Goal: Participate in discussion: Engage in conversation with other users on a specific topic

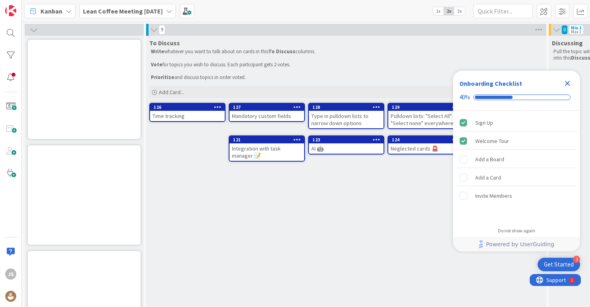
click at [570, 82] on icon "Close Checklist" at bounding box center [567, 84] width 10 height 10
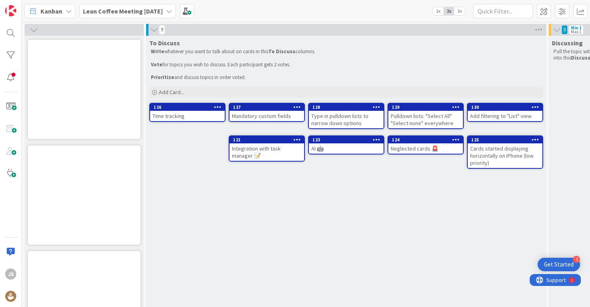
click at [365, 175] on div "To Discuss Write whatever you want to talk about on cards in this To Discuss co…" at bounding box center [346, 196] width 400 height 321
drag, startPoint x: 365, startPoint y: 175, endPoint x: 343, endPoint y: 181, distance: 23.4
click at [343, 181] on div "To Discuss Write whatever you want to talk about on cards in this To Discuss co…" at bounding box center [346, 196] width 400 height 321
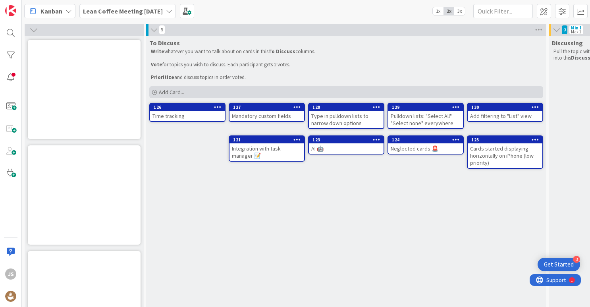
click at [168, 91] on span "Add Card..." at bounding box center [171, 92] width 25 height 7
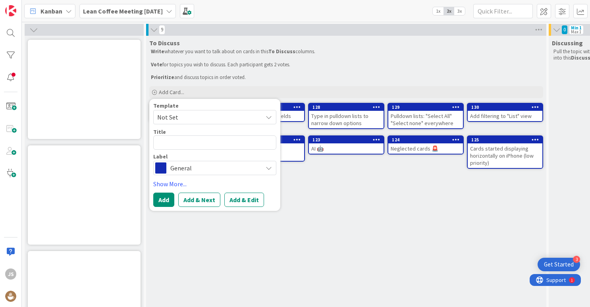
type textarea "x"
type textarea "F"
type textarea "x"
type textarea "Fl"
type textarea "x"
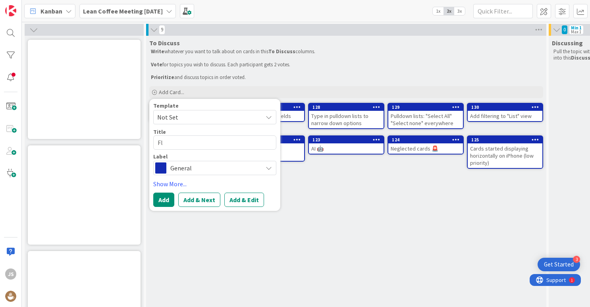
type textarea "Flo"
type textarea "x"
type textarea "Flow"
type textarea "x"
type textarea "Flow"
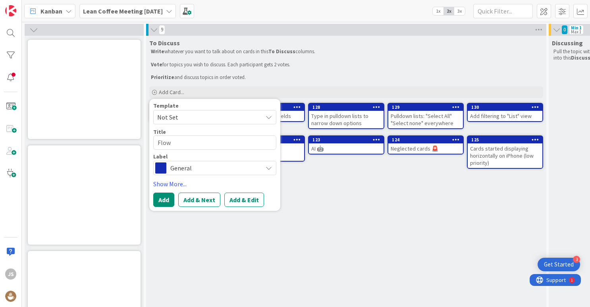
type textarea "x"
type textarea "Flow M"
type textarea "x"
type textarea "Flow Me"
type textarea "x"
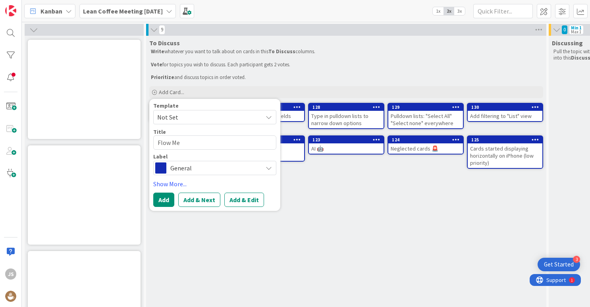
type textarea "Flow Met"
type textarea "x"
type textarea "Flow Metr"
type textarea "x"
type textarea "Flow Metri"
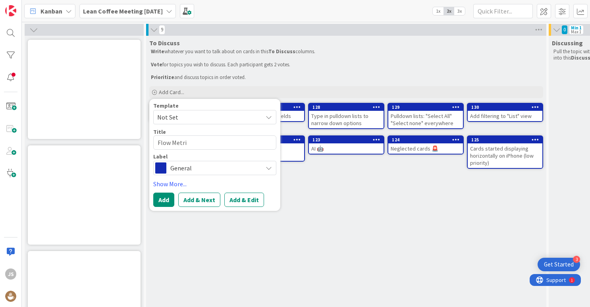
type textarea "x"
type textarea "Flow Metric"
type textarea "x"
type textarea "Flow Metrics"
click at [203, 199] on button "Add & Next" at bounding box center [199, 200] width 42 height 14
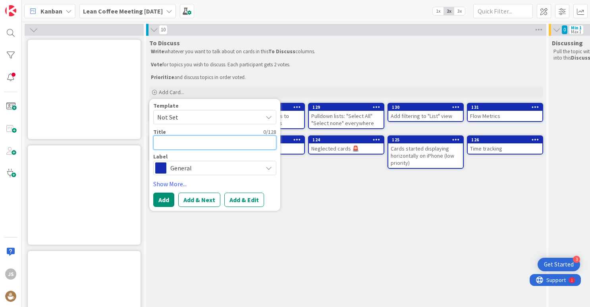
click at [185, 145] on textarea at bounding box center [214, 142] width 123 height 14
type textarea "x"
type textarea "F"
type textarea "x"
type textarea "Fl"
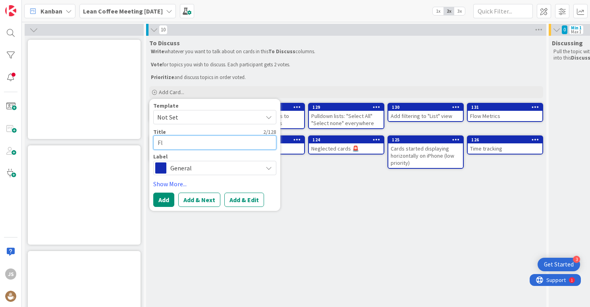
type textarea "x"
type textarea "Flo"
type textarea "x"
type textarea "Flow"
type textarea "x"
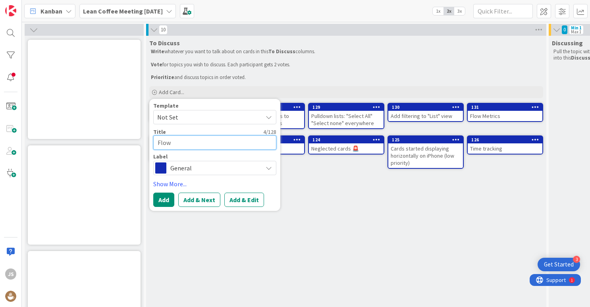
type textarea "Flow"
type textarea "x"
type textarea "Flow C"
type textarea "x"
type textarea "Flow Ch"
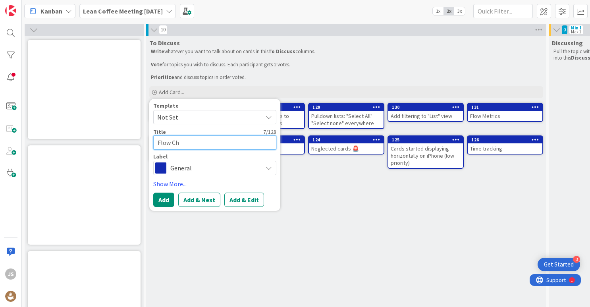
type textarea "x"
type textarea "Flow Cha"
type textarea "x"
type textarea "Flow Char"
type textarea "x"
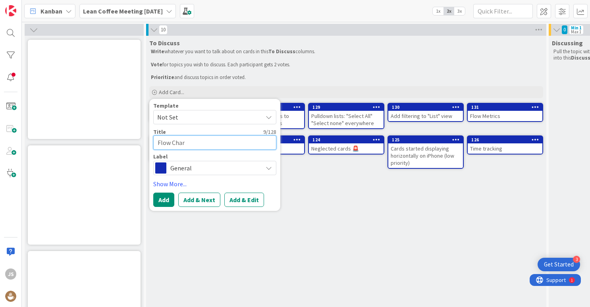
type textarea "Flow Chart"
type textarea "x"
type textarea "Flow Charts"
click at [189, 201] on button "Add & Next" at bounding box center [199, 200] width 42 height 14
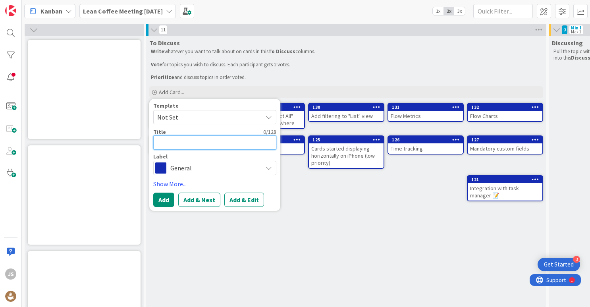
click at [182, 142] on textarea at bounding box center [214, 142] width 123 height 14
type textarea "x"
type textarea "F"
type textarea "x"
type textarea "Fo"
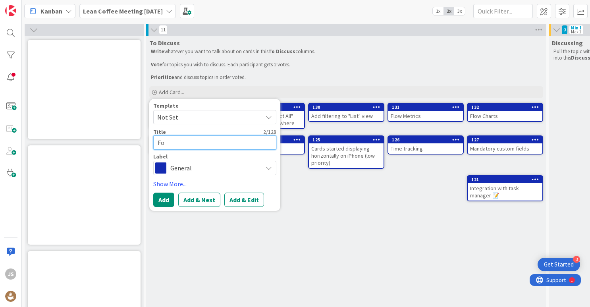
type textarea "x"
type textarea "For"
type textarea "x"
type textarea "Fore"
type textarea "x"
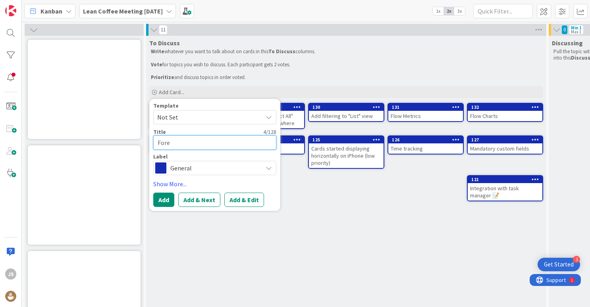
type textarea "Forec"
type textarea "x"
type textarea "Foreca"
type textarea "x"
type textarea "Forecas"
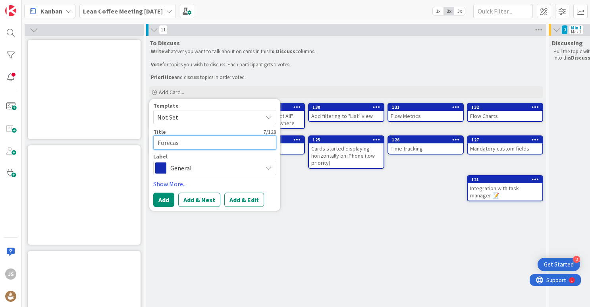
type textarea "x"
type textarea "Forecast"
type textarea "x"
type textarea "Forecasti"
type textarea "x"
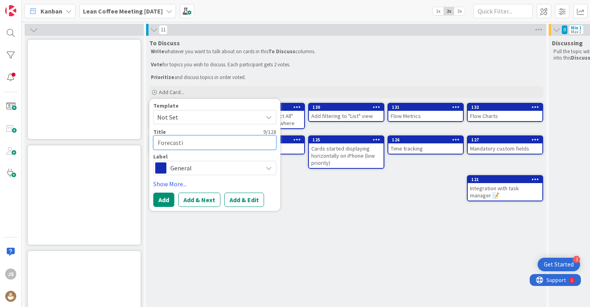
type textarea "Forecastin"
type textarea "x"
type textarea "Forecasting"
click at [160, 202] on button "Add" at bounding box center [163, 200] width 21 height 14
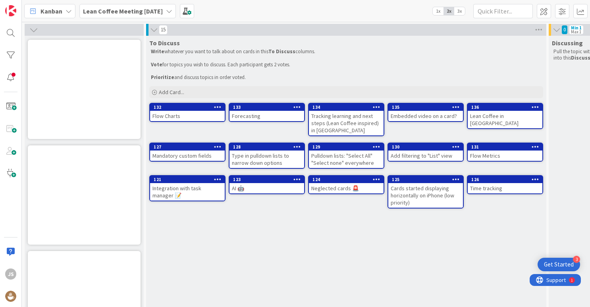
click at [296, 107] on icon at bounding box center [297, 107] width 8 height 6
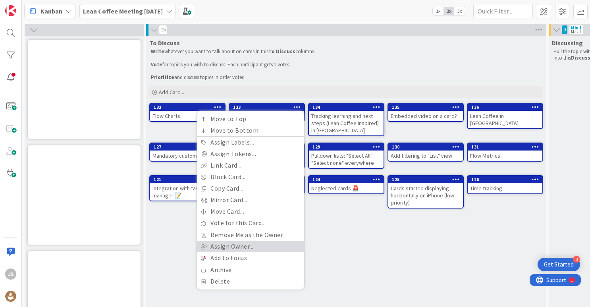
click at [245, 244] on link "Assign Owner..." at bounding box center [250, 247] width 107 height 12
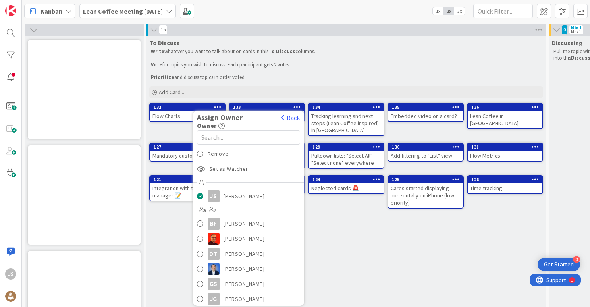
click at [379, 231] on div "To Discuss Write whatever you want to talk about on cards in this To Discuss co…" at bounding box center [346, 196] width 400 height 321
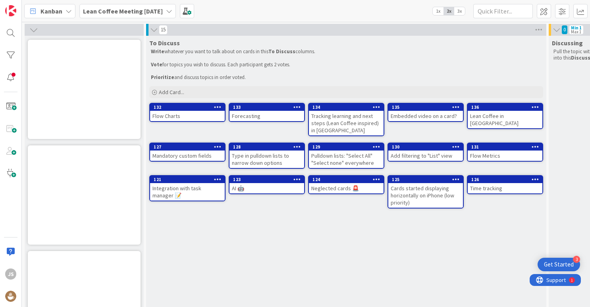
click at [459, 11] on span "3x" at bounding box center [459, 11] width 11 height 8
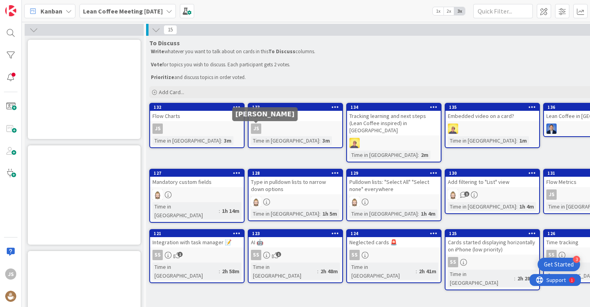
click at [256, 128] on div "JS" at bounding box center [256, 128] width 10 height 10
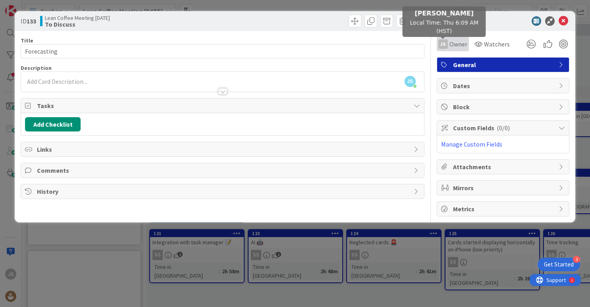
click at [445, 45] on div "JS" at bounding box center [443, 44] width 10 height 10
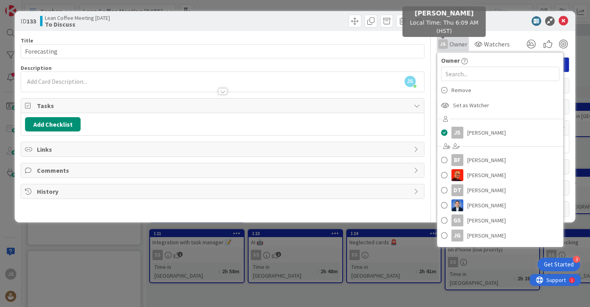
click at [445, 45] on div "JS" at bounding box center [443, 44] width 10 height 10
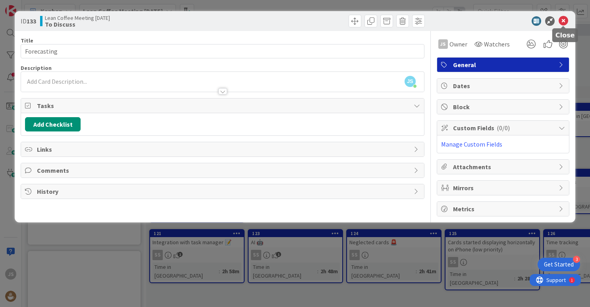
click at [565, 21] on icon at bounding box center [564, 21] width 10 height 10
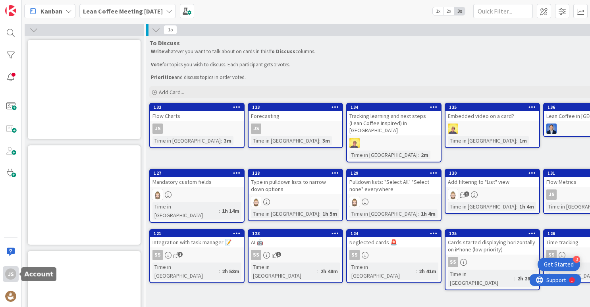
click at [10, 272] on div "JS" at bounding box center [10, 273] width 11 height 11
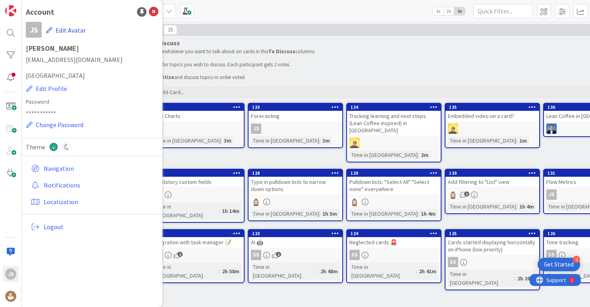
click at [62, 28] on button "Edit Avatar" at bounding box center [66, 30] width 40 height 17
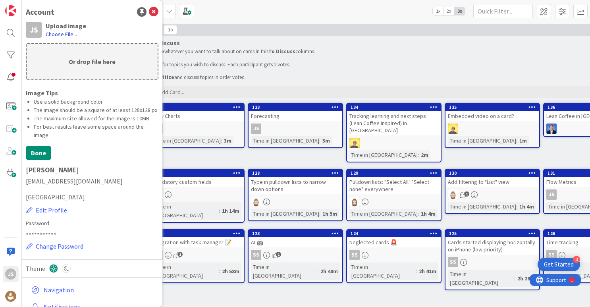
click at [53, 34] on label "Choose File..." at bounding box center [61, 34] width 31 height 8
click at [22, 0] on input "Choose File..." at bounding box center [22, 0] width 0 height 0
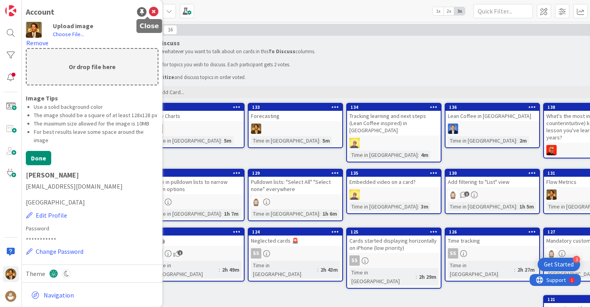
click at [149, 13] on icon at bounding box center [154, 12] width 10 height 10
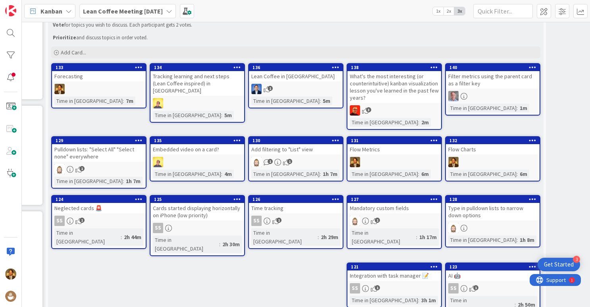
scroll to position [60, 98]
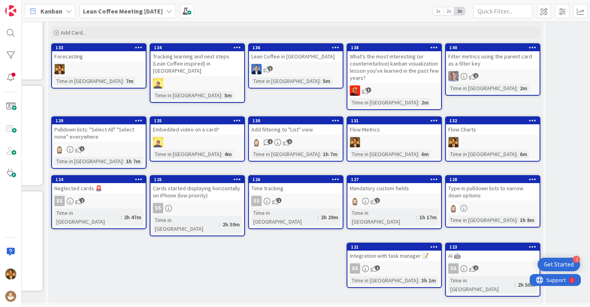
click at [79, 201] on span "2" at bounding box center [81, 200] width 5 height 5
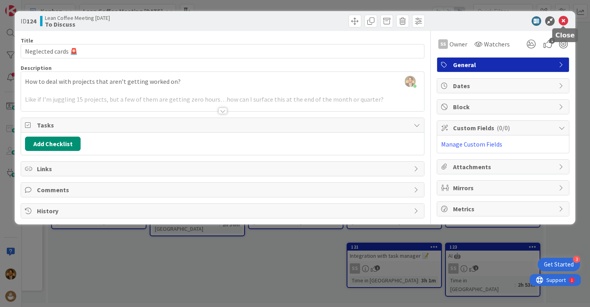
click at [563, 19] on icon at bounding box center [564, 21] width 10 height 10
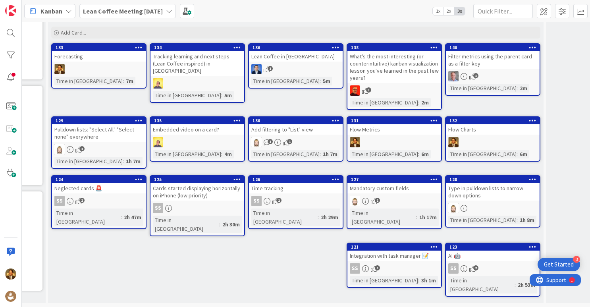
click at [140, 177] on icon at bounding box center [139, 179] width 8 height 6
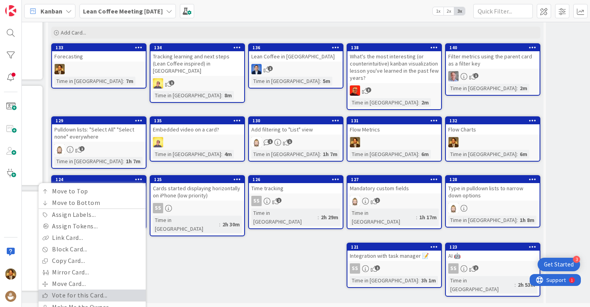
click at [59, 295] on link "Vote for this Card..." at bounding box center [92, 295] width 107 height 12
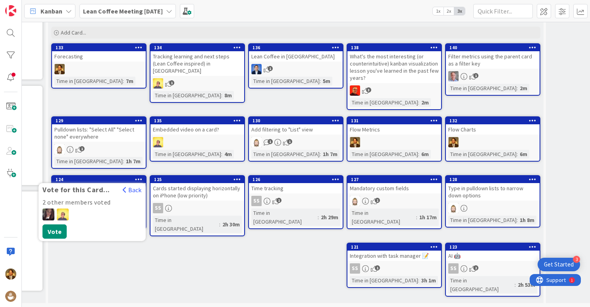
click at [112, 268] on div "To Discuss Write whatever you want to talk about on cards in this To Discuss co…" at bounding box center [295, 139] width 495 height 327
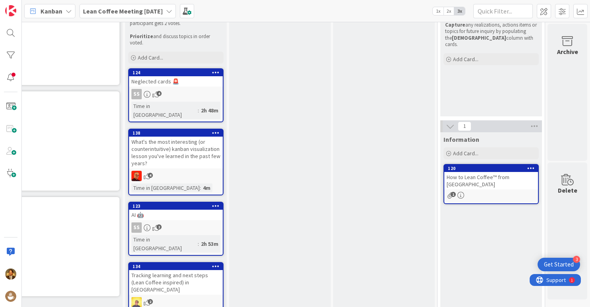
scroll to position [6, 27]
